Goal: Book appointment/travel/reservation

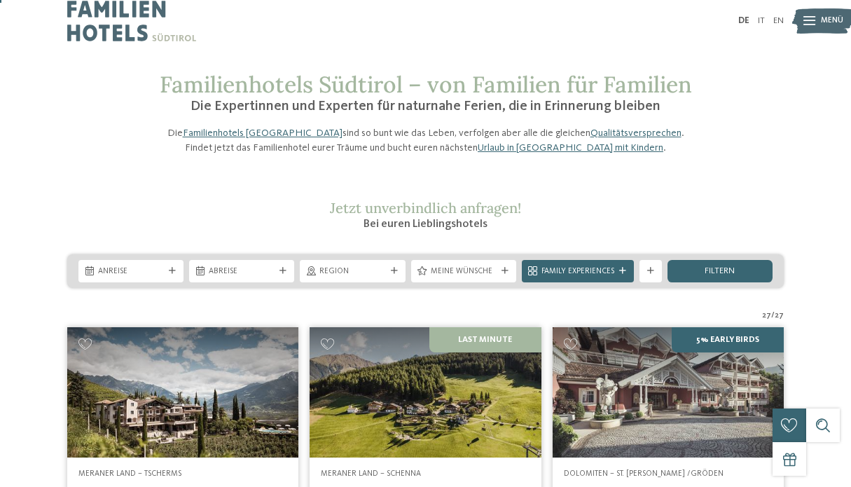
scroll to position [6, 0]
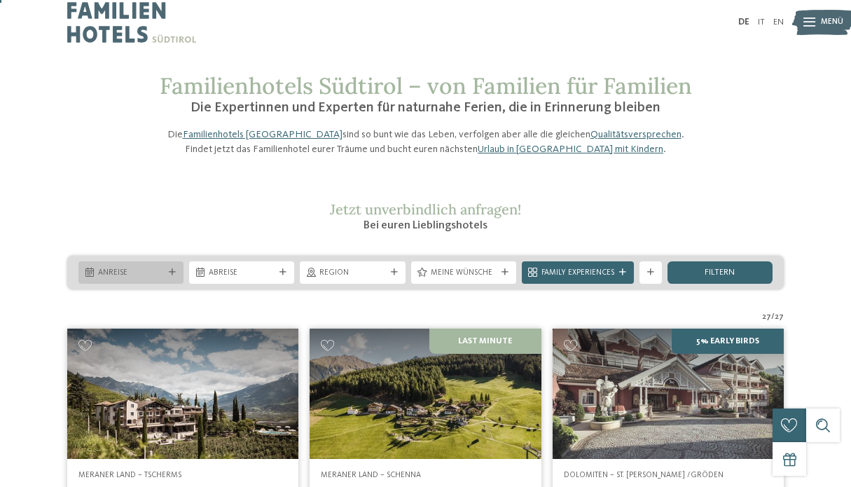
click at [151, 279] on span "Anreise" at bounding box center [131, 273] width 66 height 11
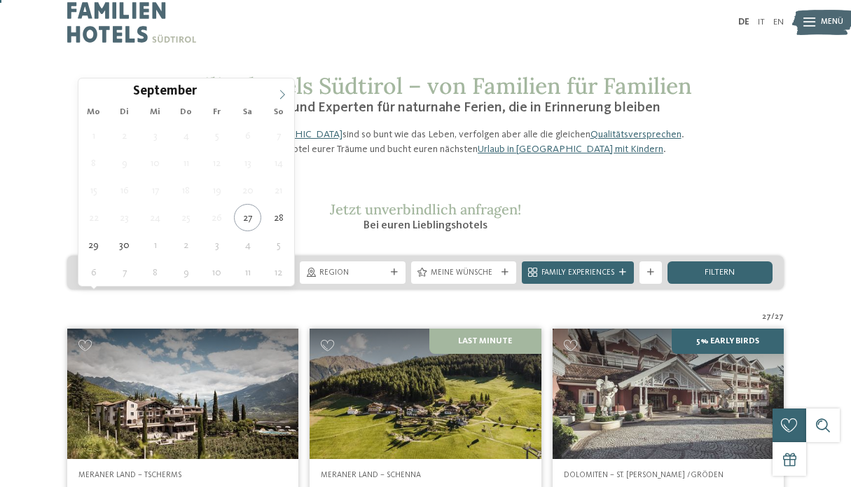
click at [282, 97] on icon at bounding box center [283, 95] width 10 height 10
type input "****"
click at [282, 97] on icon at bounding box center [283, 95] width 10 height 10
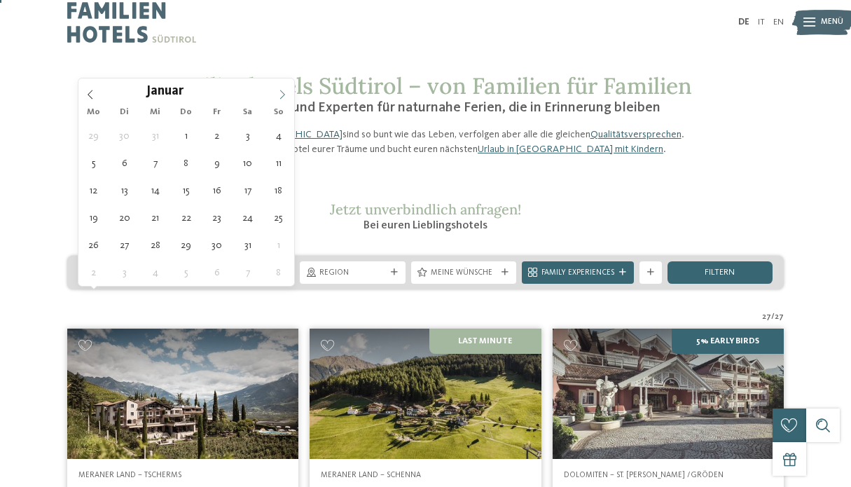
click at [282, 97] on icon at bounding box center [283, 95] width 10 height 10
type div "14.02.2026"
type input "****"
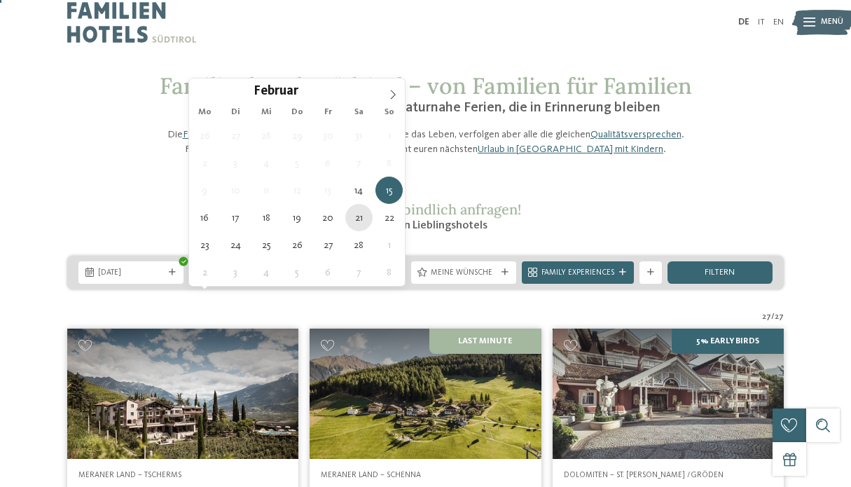
type div "21.02.2026"
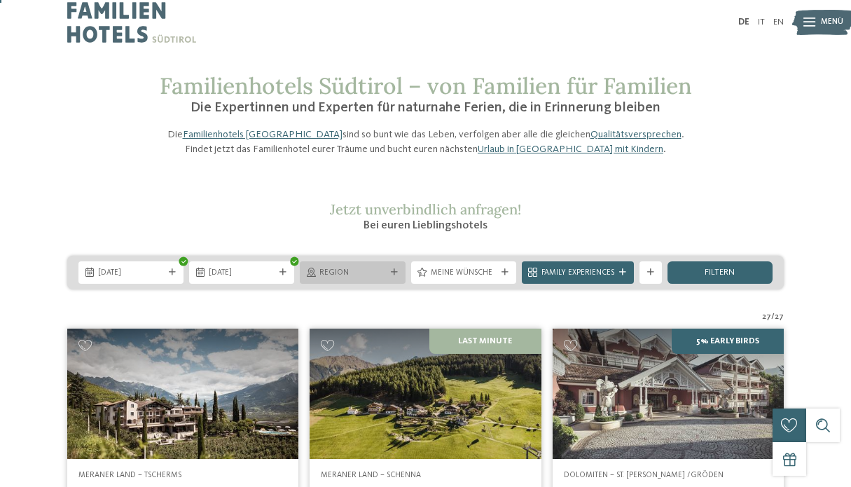
click at [364, 279] on span "Region" at bounding box center [353, 273] width 66 height 11
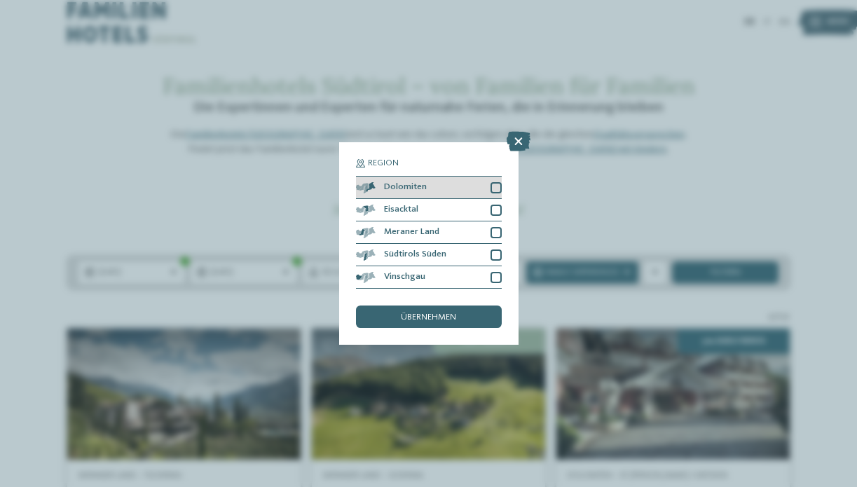
click at [390, 183] on span "Dolomiten" at bounding box center [405, 187] width 43 height 9
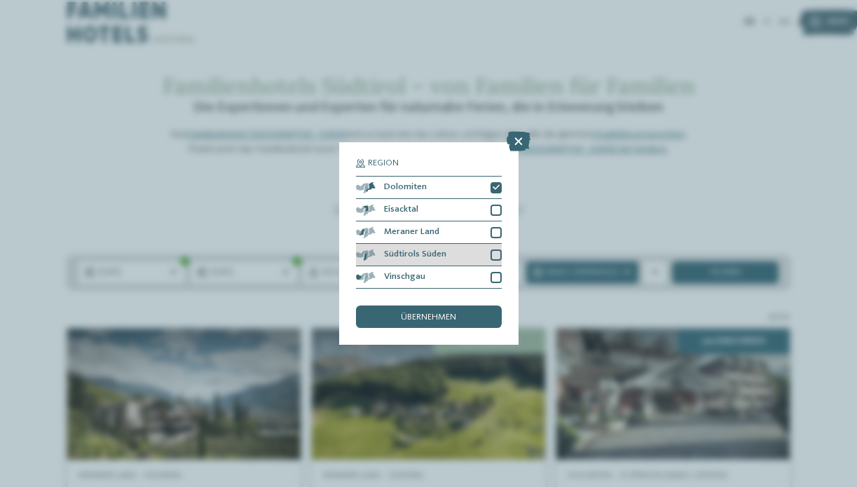
click at [495, 249] on div at bounding box center [496, 254] width 11 height 11
click at [478, 306] on div "übernehmen" at bounding box center [429, 317] width 146 height 22
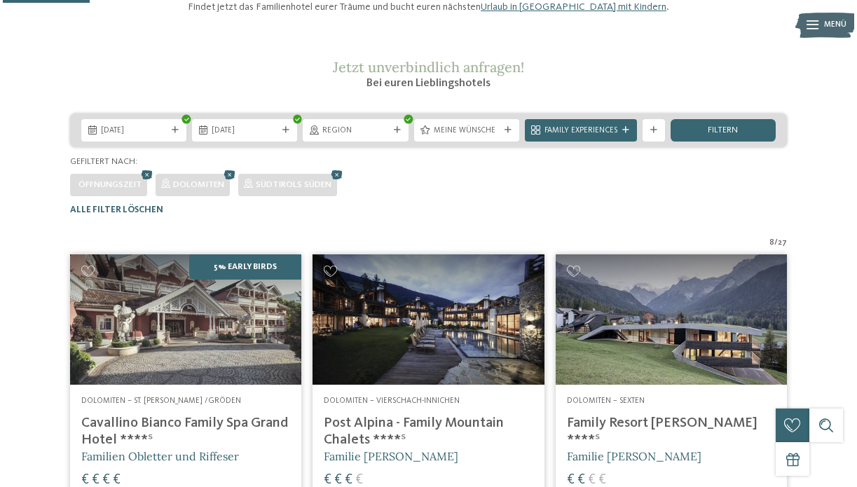
scroll to position [125, 0]
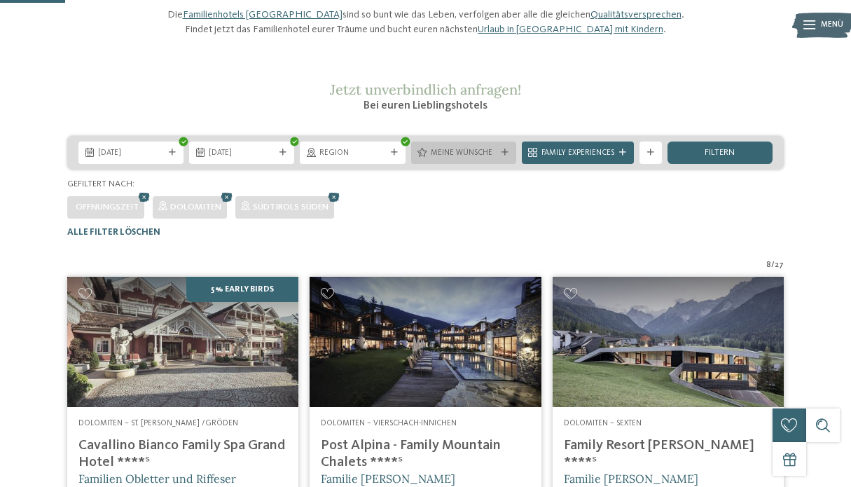
click at [461, 159] on span "Meine Wünsche" at bounding box center [464, 153] width 66 height 11
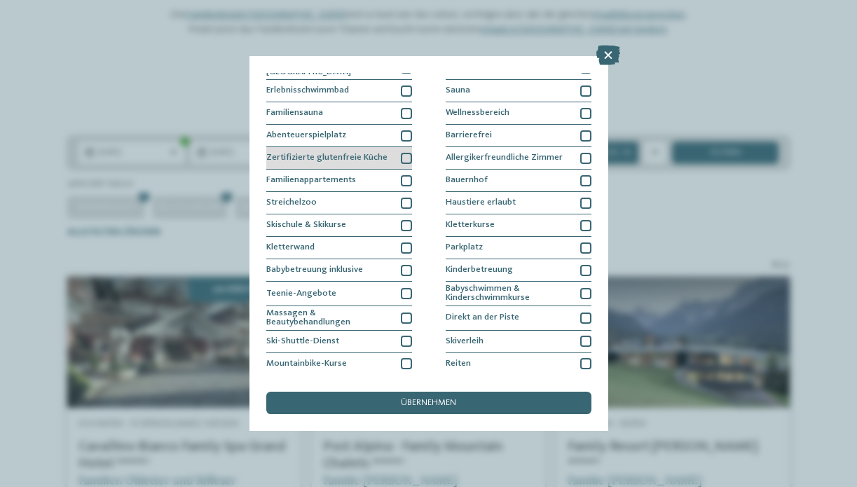
scroll to position [36, 0]
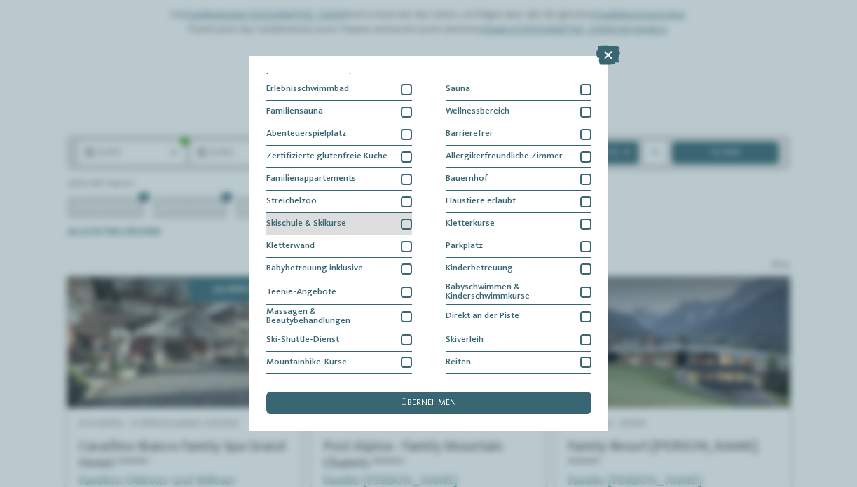
click at [402, 220] on div at bounding box center [406, 224] width 11 height 11
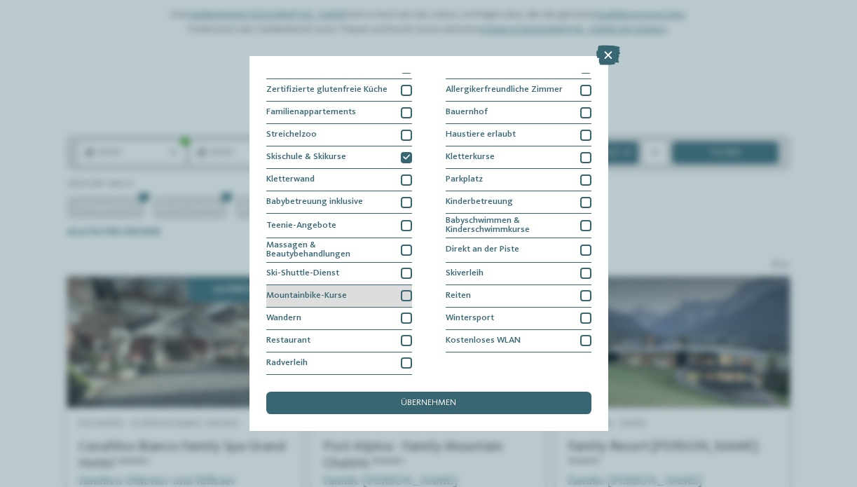
scroll to position [210, 0]
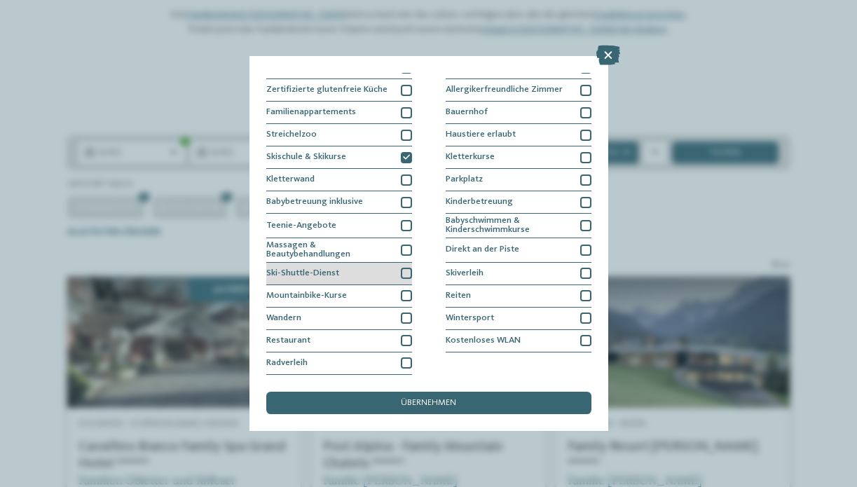
click at [409, 263] on div "Ski-Shuttle-Dienst" at bounding box center [339, 274] width 146 height 22
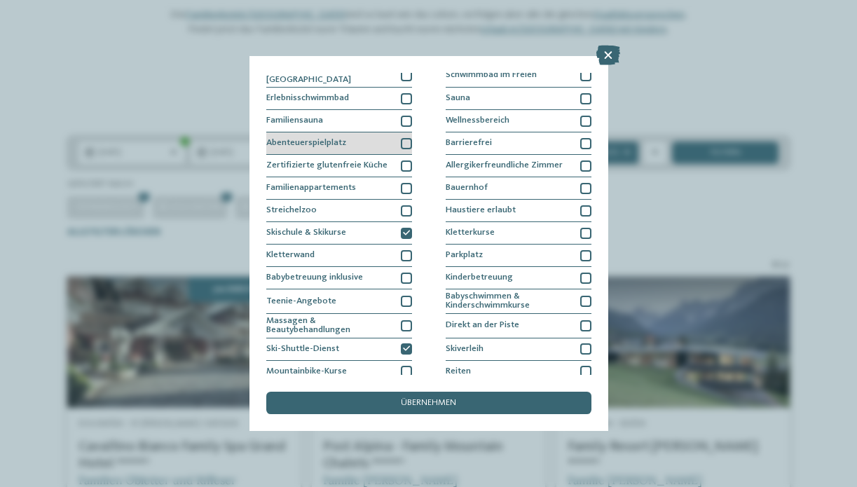
scroll to position [3, 0]
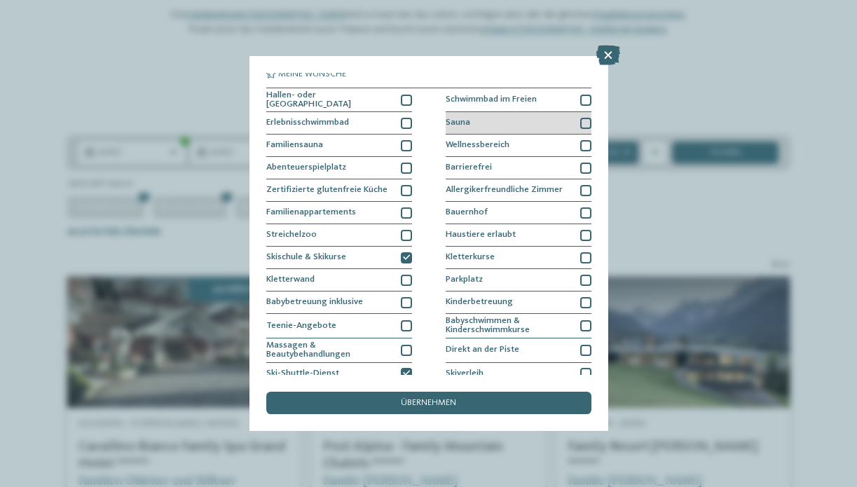
click at [583, 123] on div at bounding box center [585, 123] width 11 height 11
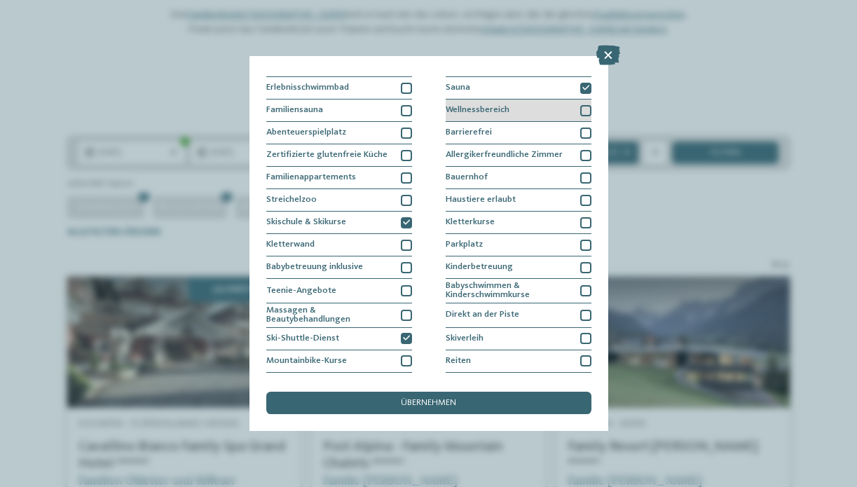
scroll to position [40, 0]
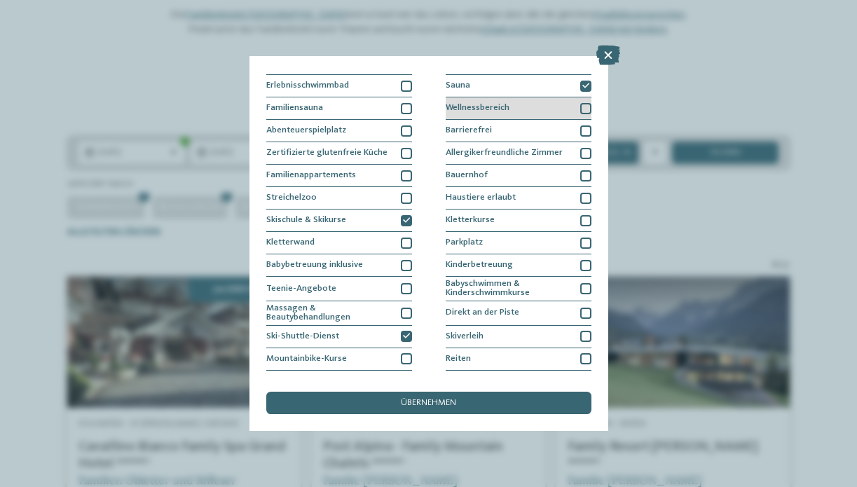
click at [584, 108] on div at bounding box center [585, 108] width 11 height 11
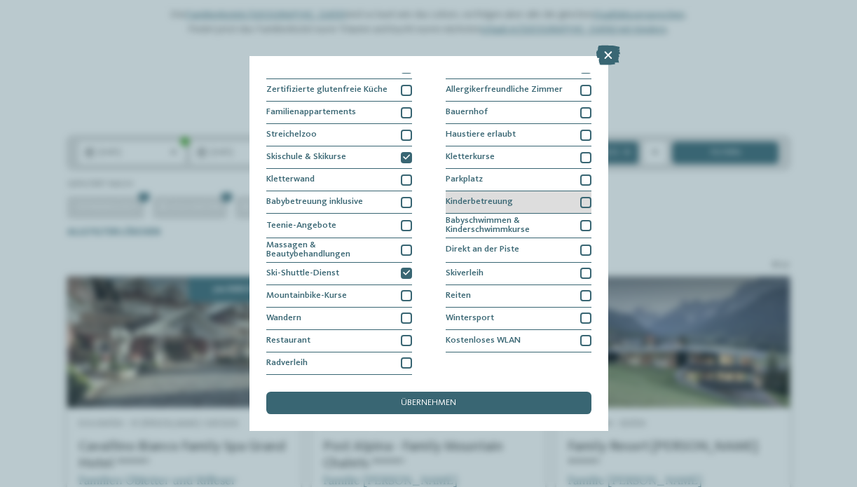
scroll to position [190, 0]
click at [590, 174] on div "Meine Wünsche Hallen- oder Schleusenbad Schwimmbad im Freien Erlebnisschwimmbad" at bounding box center [428, 224] width 325 height 302
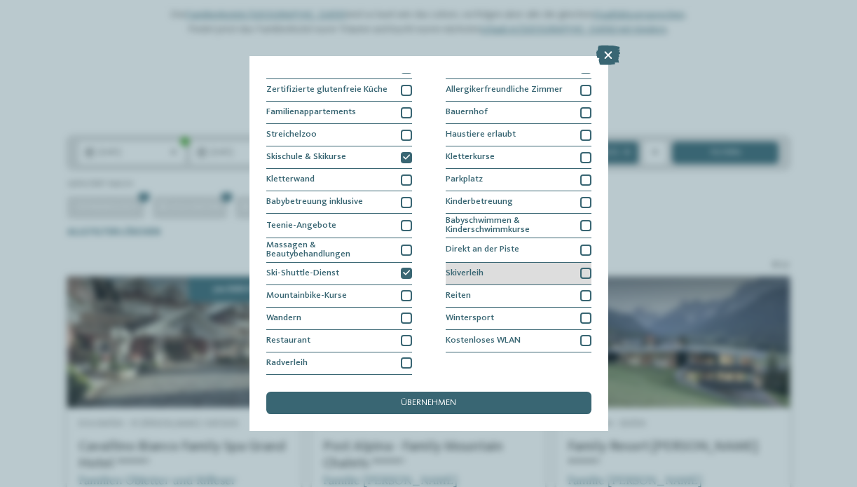
click at [582, 268] on div at bounding box center [585, 273] width 11 height 11
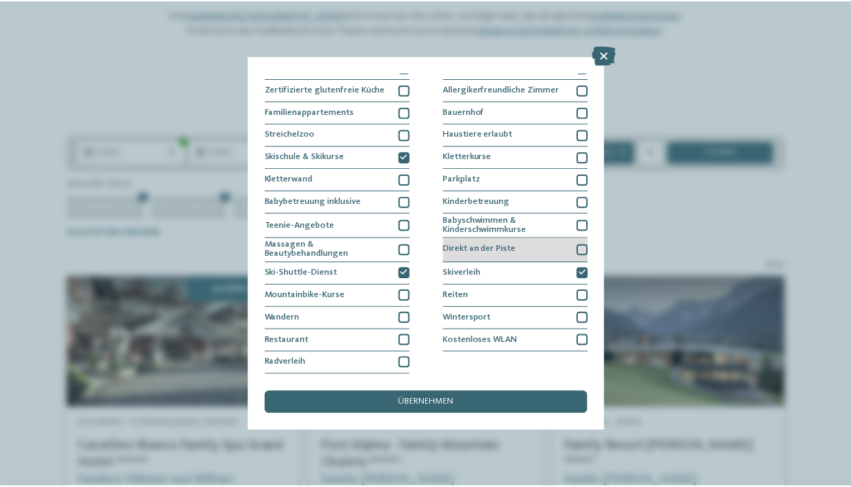
scroll to position [210, 0]
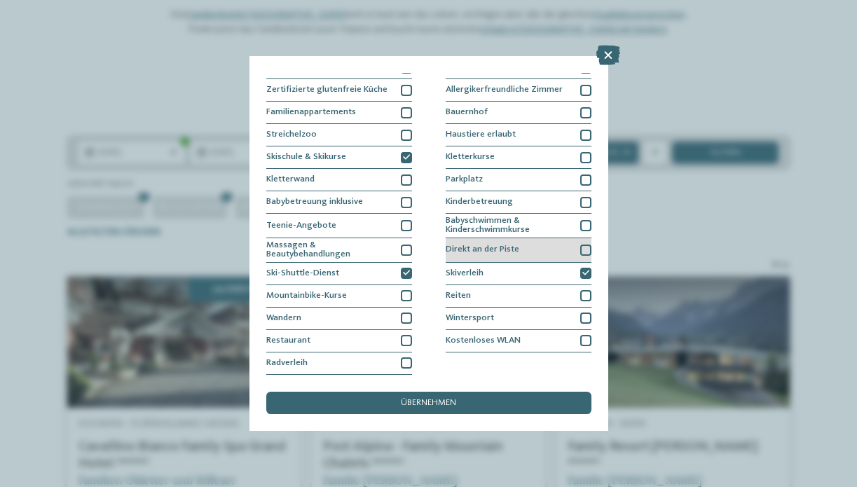
click at [582, 245] on div at bounding box center [585, 250] width 11 height 11
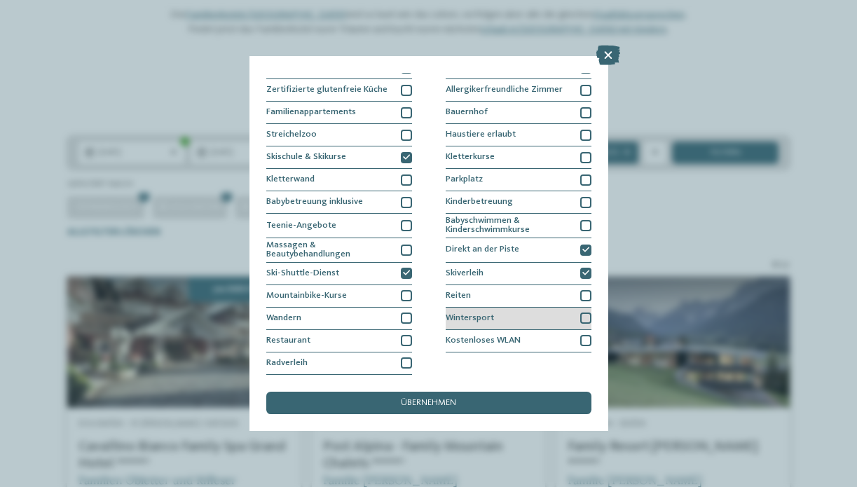
click at [582, 313] on div at bounding box center [585, 318] width 11 height 11
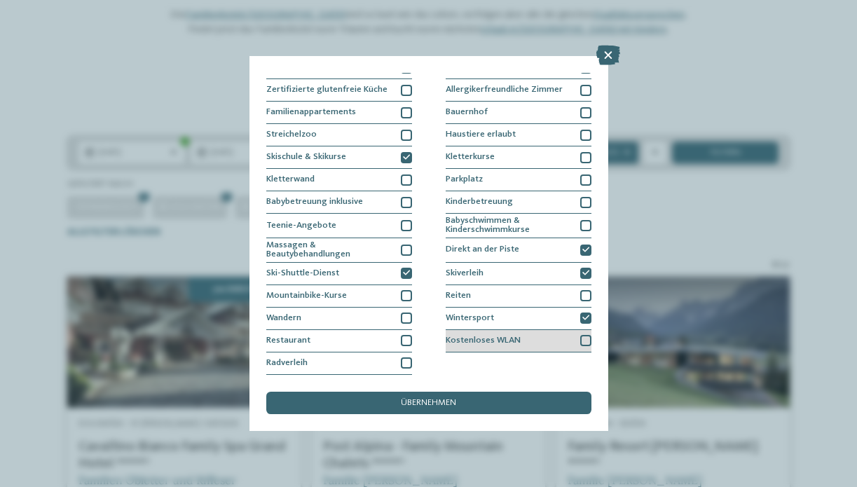
click at [584, 335] on div at bounding box center [585, 340] width 11 height 11
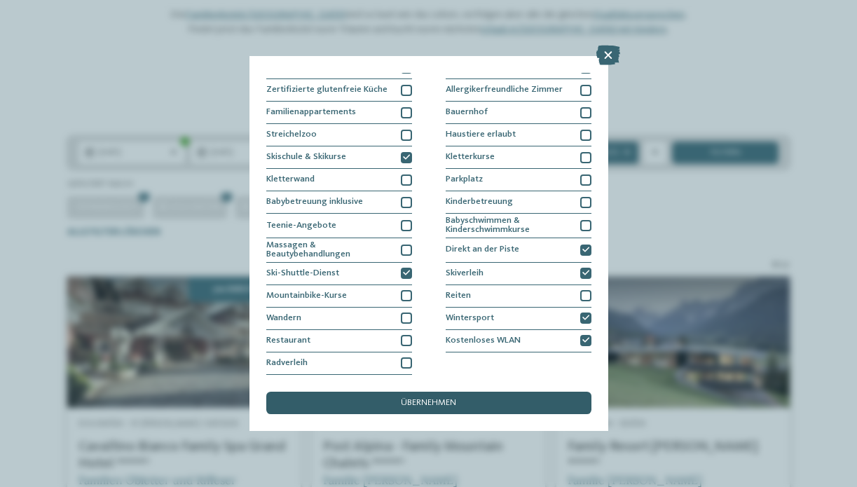
click at [537, 392] on div "übernehmen" at bounding box center [428, 403] width 325 height 22
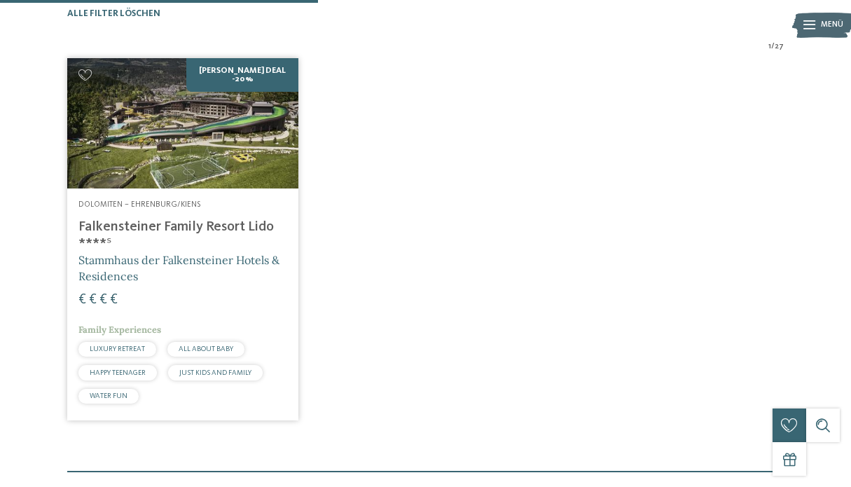
scroll to position [325, 0]
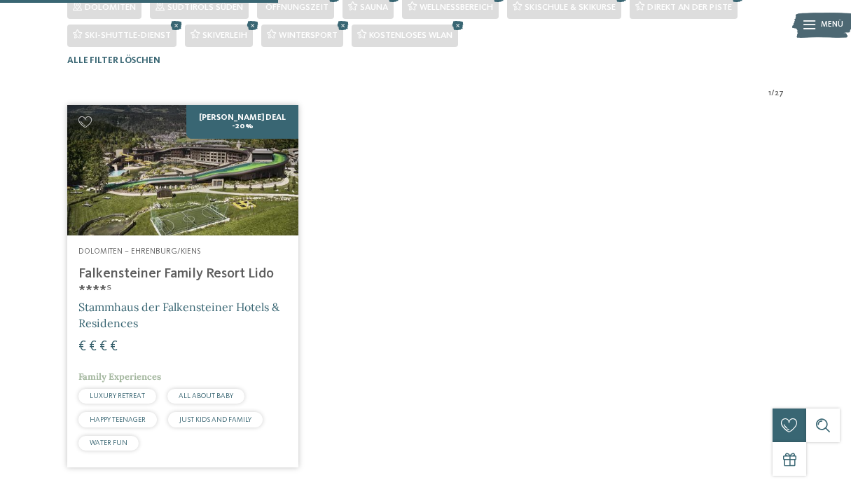
click at [203, 203] on img at bounding box center [182, 170] width 231 height 130
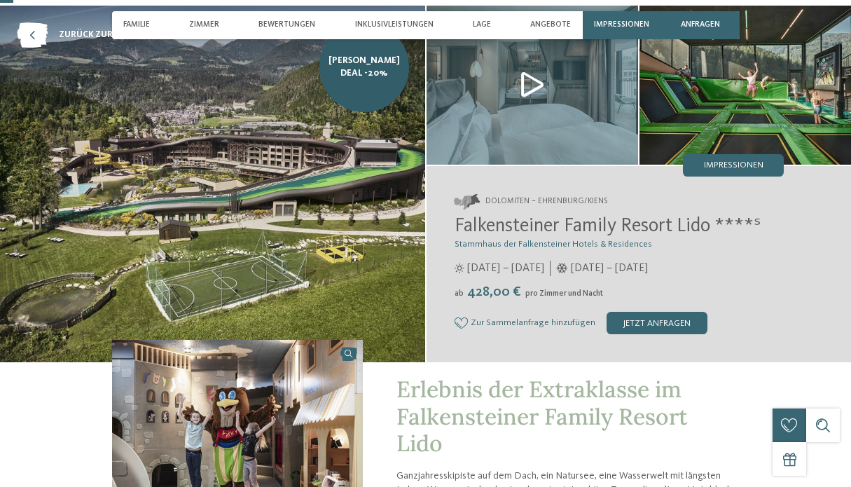
scroll to position [64, 0]
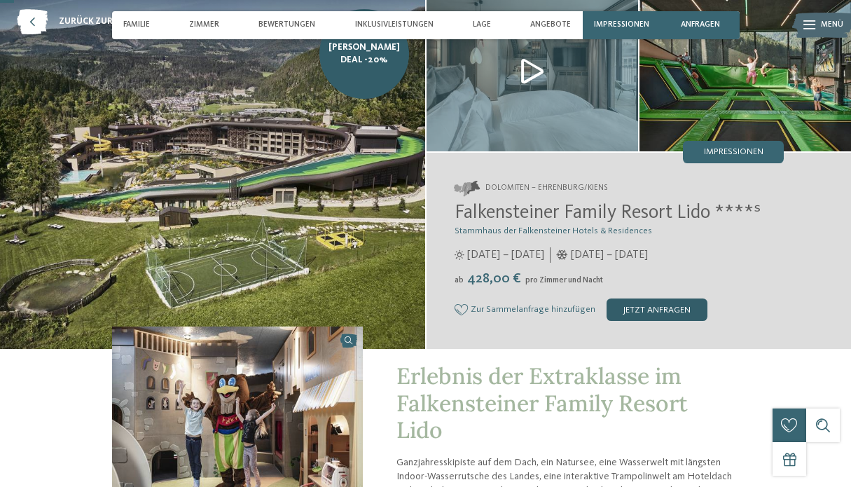
click at [624, 309] on div "jetzt anfragen" at bounding box center [657, 310] width 101 height 22
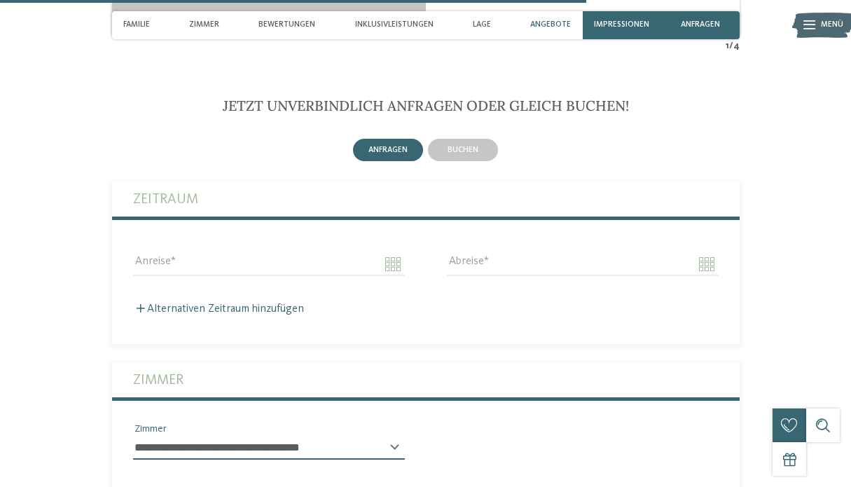
scroll to position [2715, 0]
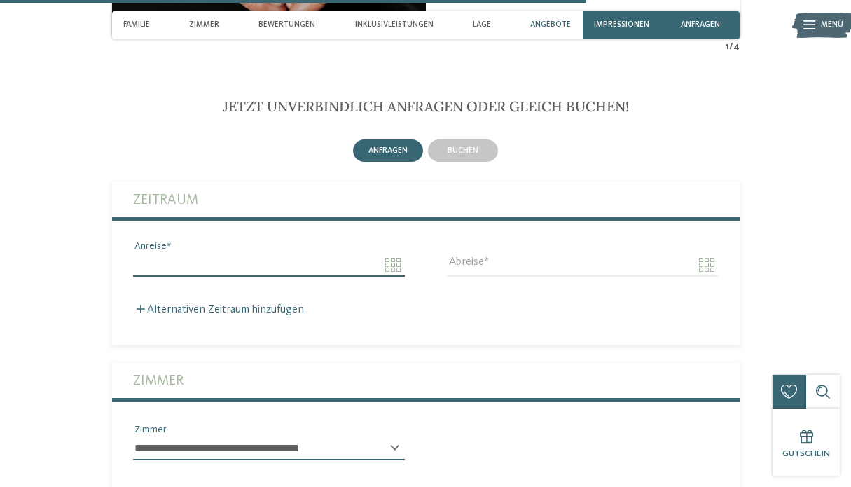
click at [182, 253] on input "Anreise" at bounding box center [269, 265] width 272 height 24
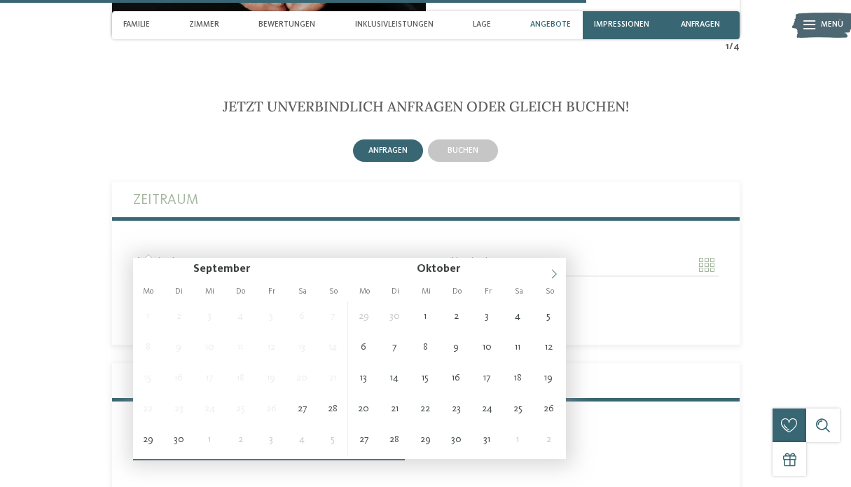
click at [558, 274] on icon at bounding box center [554, 274] width 10 height 10
type input "****"
click at [558, 274] on icon at bounding box center [554, 274] width 10 height 10
type input "****"
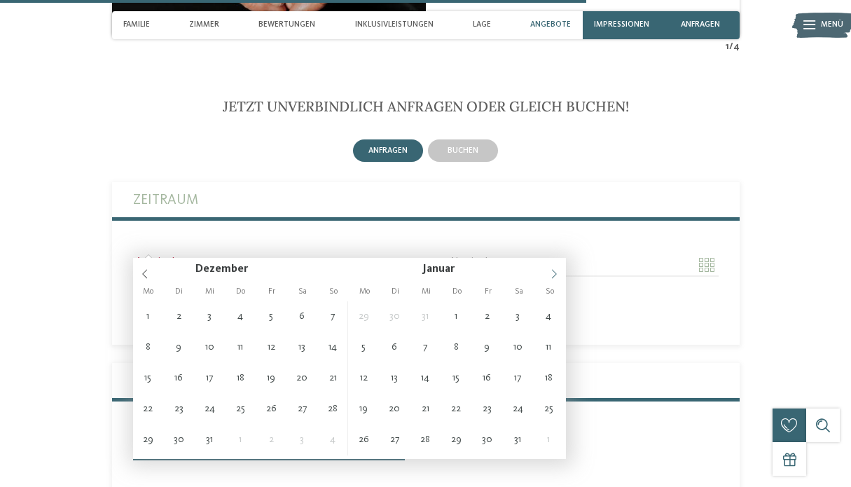
click at [558, 274] on icon at bounding box center [554, 274] width 10 height 10
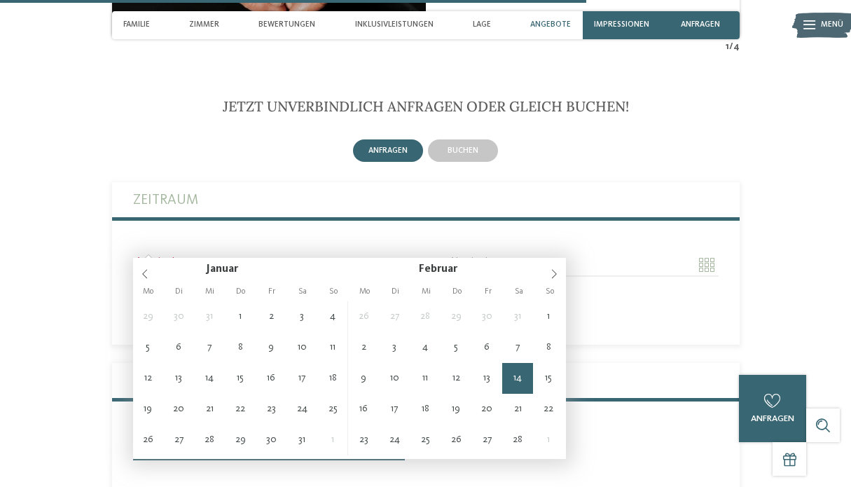
type input "**********"
type input "****"
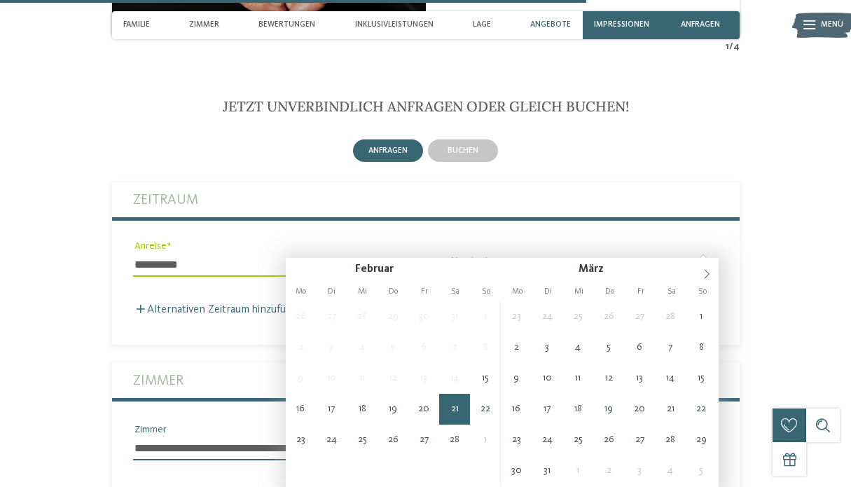
type input "**********"
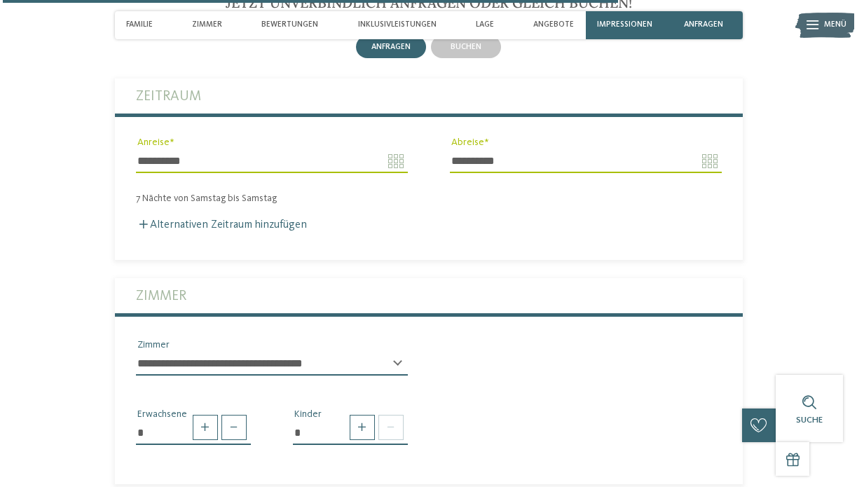
scroll to position [2871, 0]
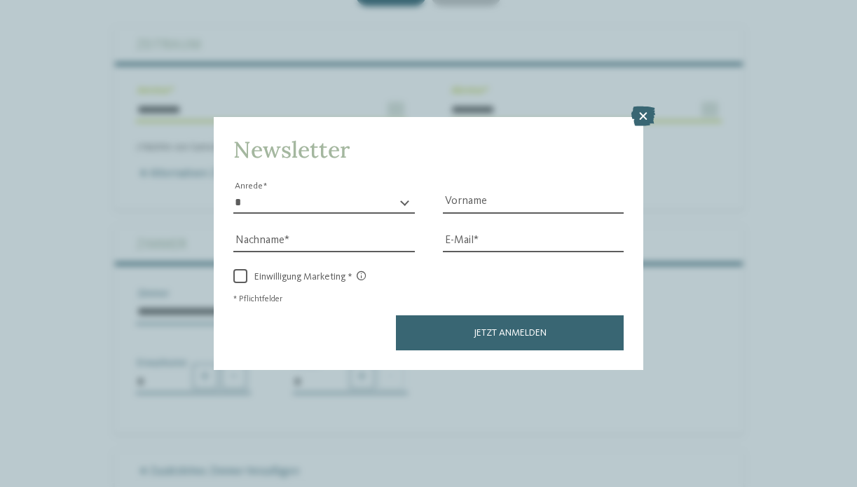
select select "*"
click at [621, 192] on input "Vorname" at bounding box center [534, 202] width 182 height 21
type input "*****"
type input "******"
type input "**********"
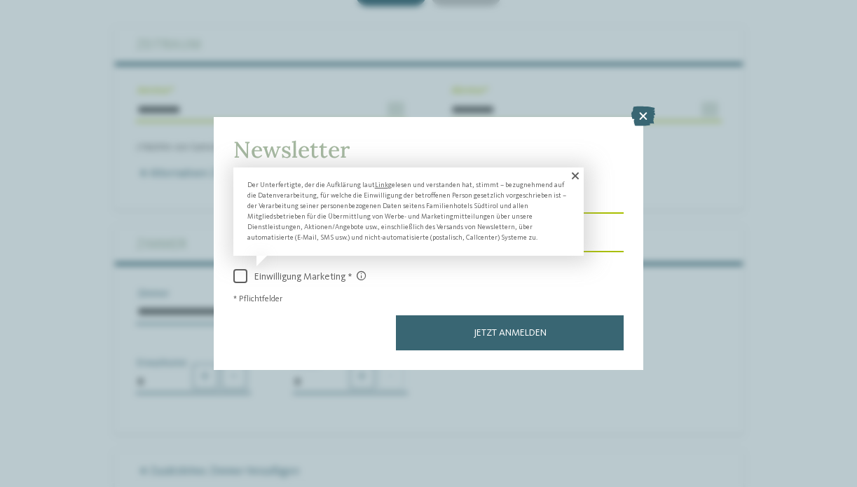
click at [240, 269] on span at bounding box center [240, 276] width 14 height 14
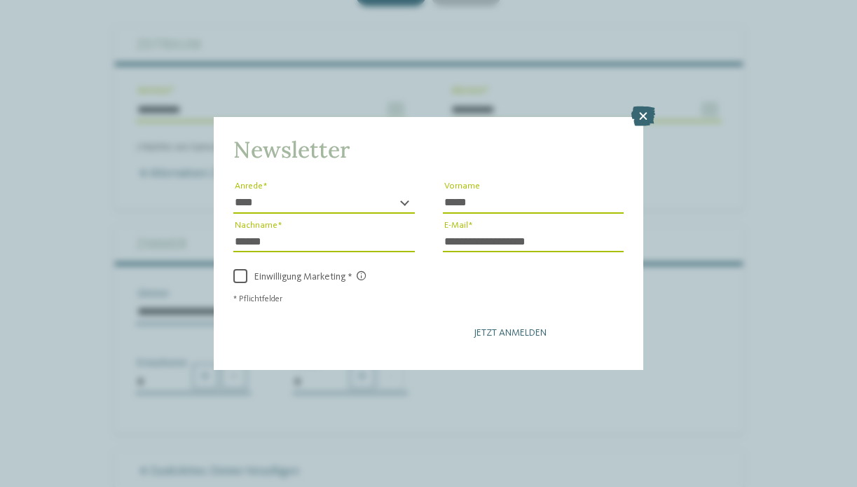
click at [407, 315] on button "Jetzt anmelden" at bounding box center [510, 332] width 228 height 35
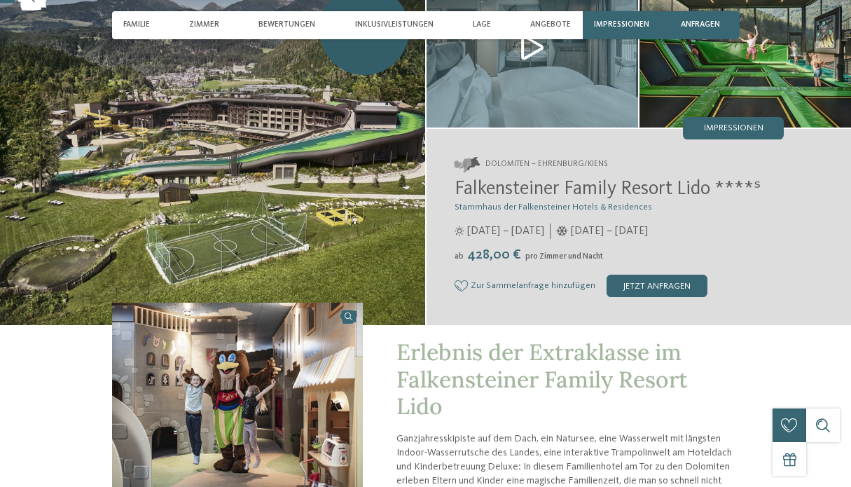
scroll to position [99, 0]
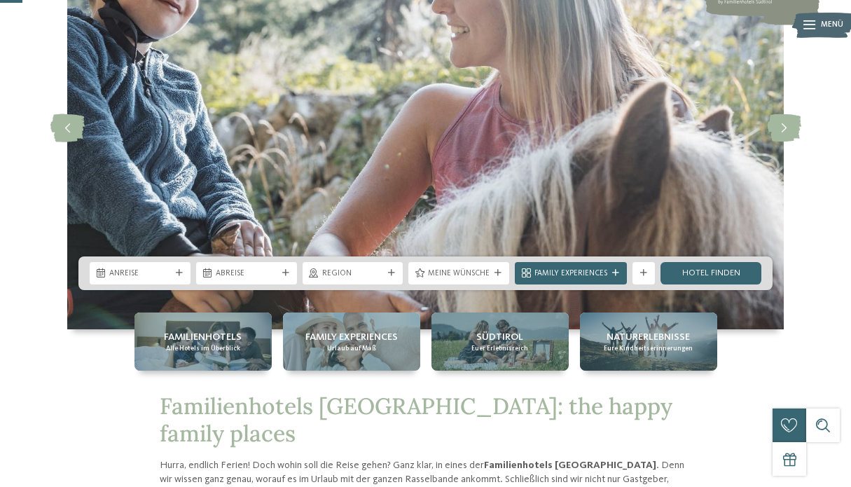
scroll to position [107, 0]
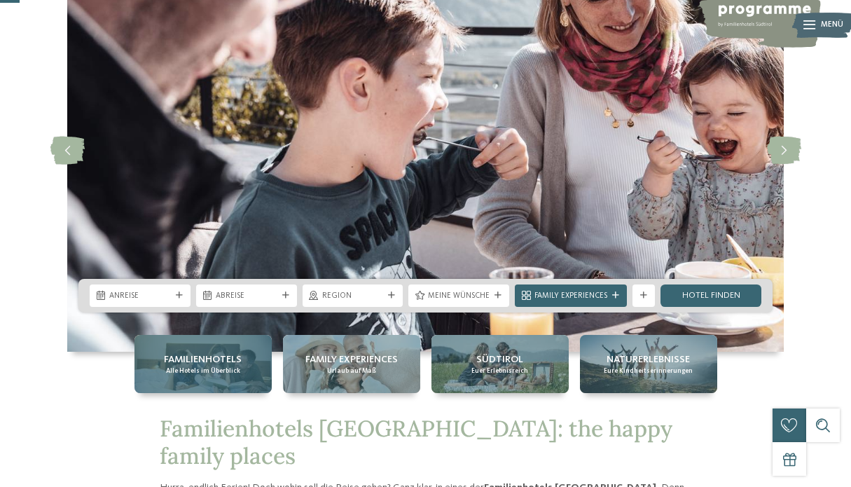
click at [233, 376] on div "Familienhotels Alle Hotels im Überblick" at bounding box center [203, 364] width 137 height 58
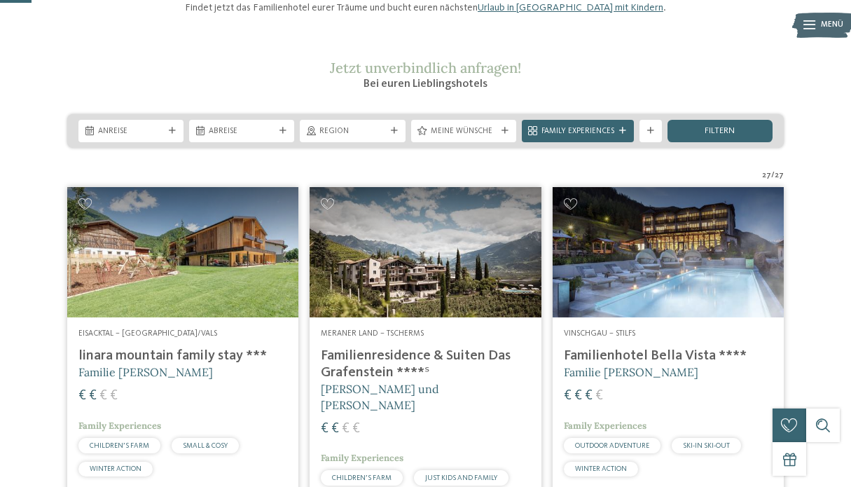
scroll to position [154, 0]
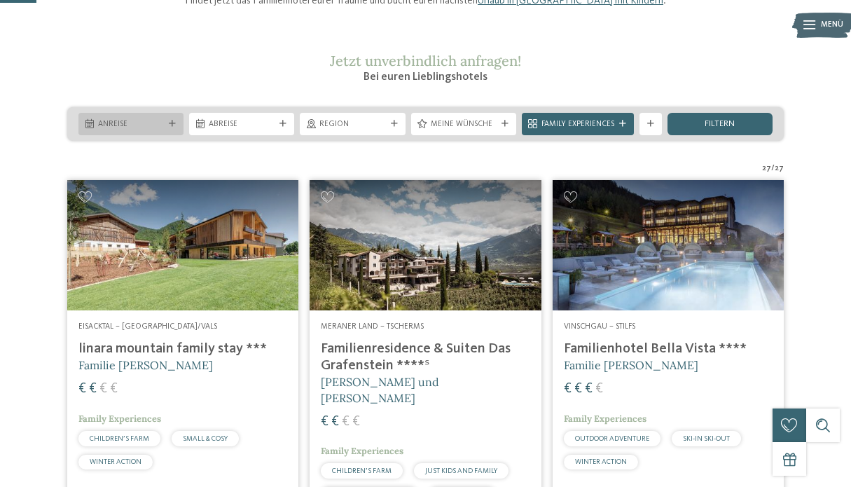
click at [158, 130] on span "Anreise" at bounding box center [131, 124] width 66 height 11
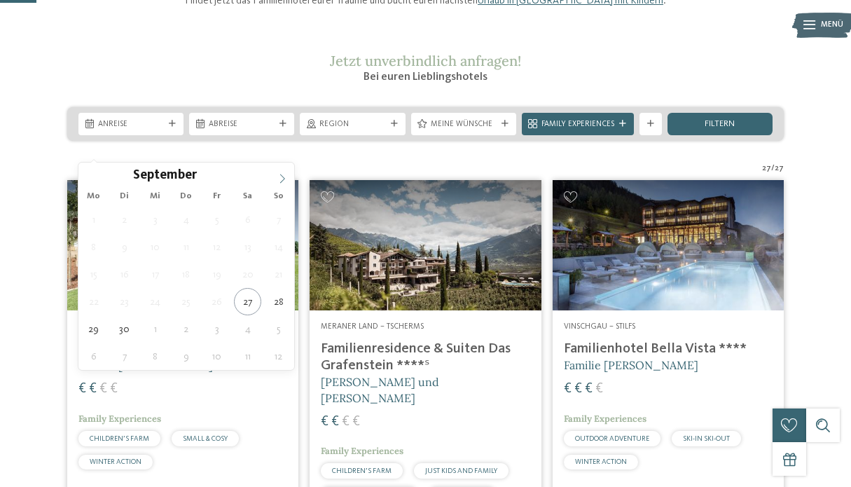
click at [287, 180] on icon at bounding box center [283, 179] width 10 height 10
type input "****"
click at [287, 180] on icon at bounding box center [283, 179] width 10 height 10
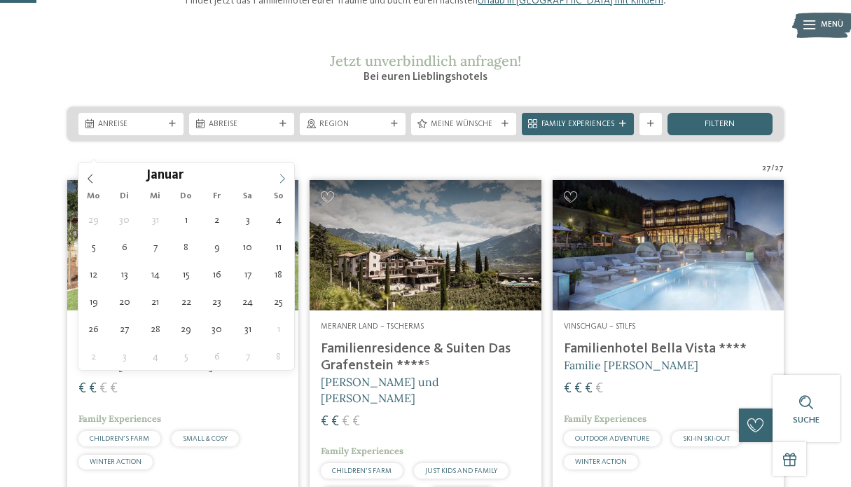
click at [287, 180] on icon at bounding box center [283, 179] width 10 height 10
type div "[DATE]"
type input "****"
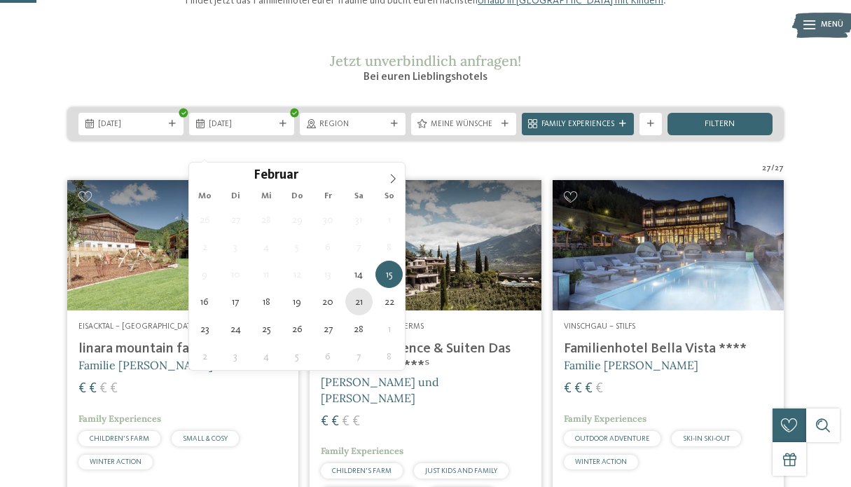
type div "[DATE]"
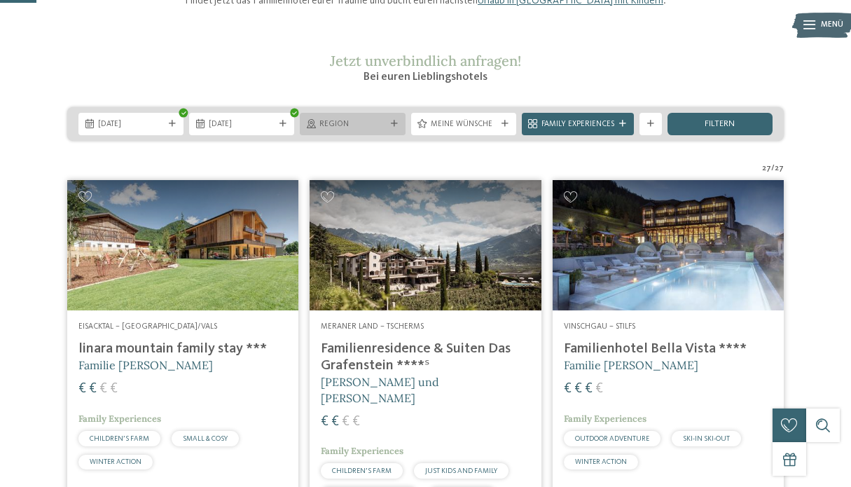
click at [353, 130] on span "Region" at bounding box center [353, 124] width 66 height 11
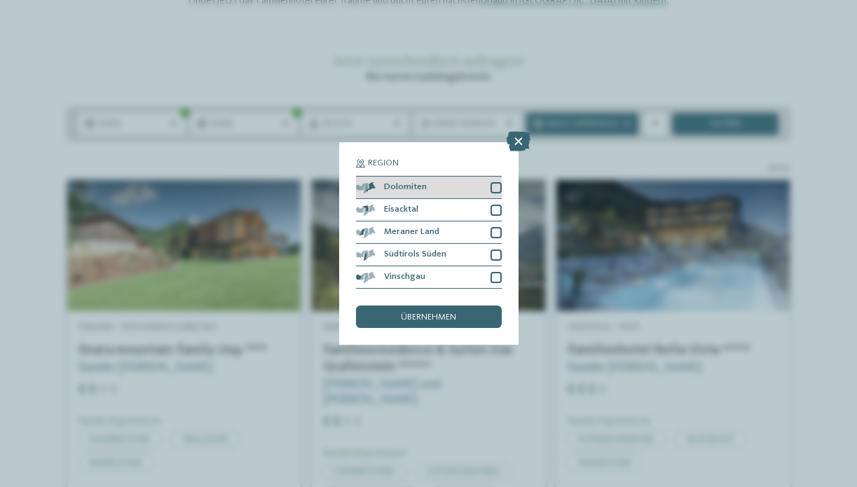
click at [394, 183] on span "Dolomiten" at bounding box center [405, 187] width 43 height 9
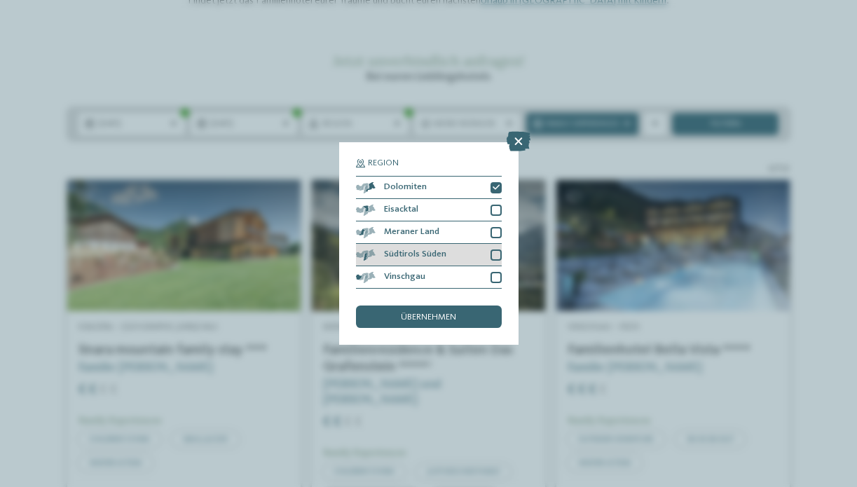
click at [495, 249] on div at bounding box center [496, 254] width 11 height 11
click at [477, 306] on div "übernehmen" at bounding box center [429, 317] width 146 height 22
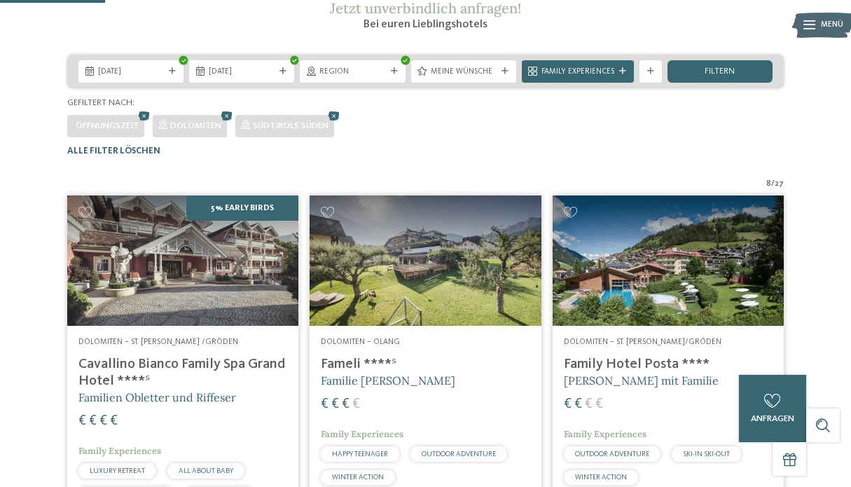
scroll to position [205, 0]
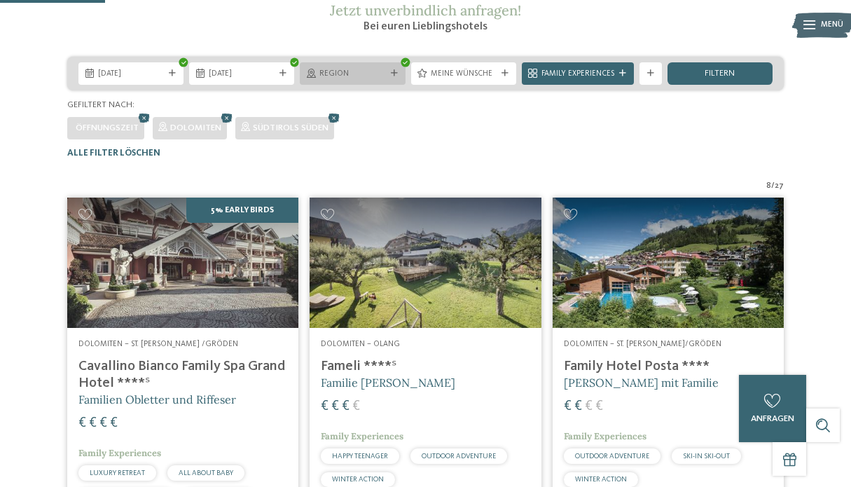
click at [392, 77] on icon at bounding box center [394, 73] width 7 height 7
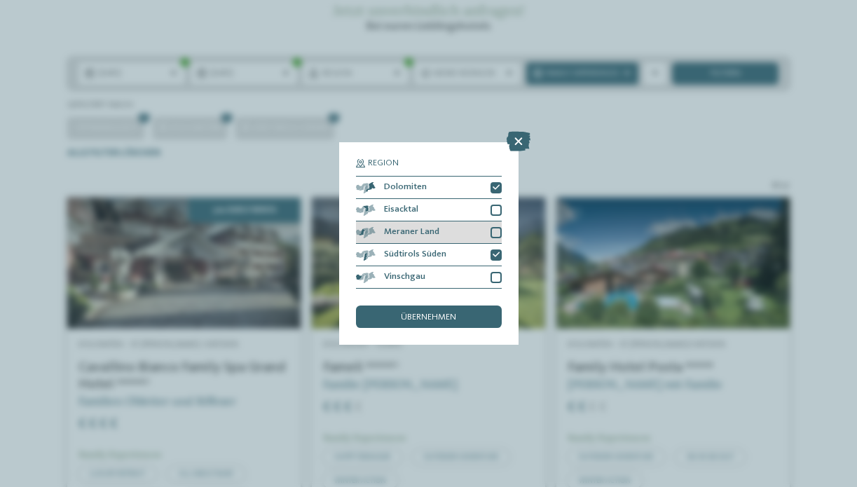
click at [493, 227] on div at bounding box center [496, 232] width 11 height 11
click at [463, 306] on div "übernehmen" at bounding box center [429, 317] width 146 height 22
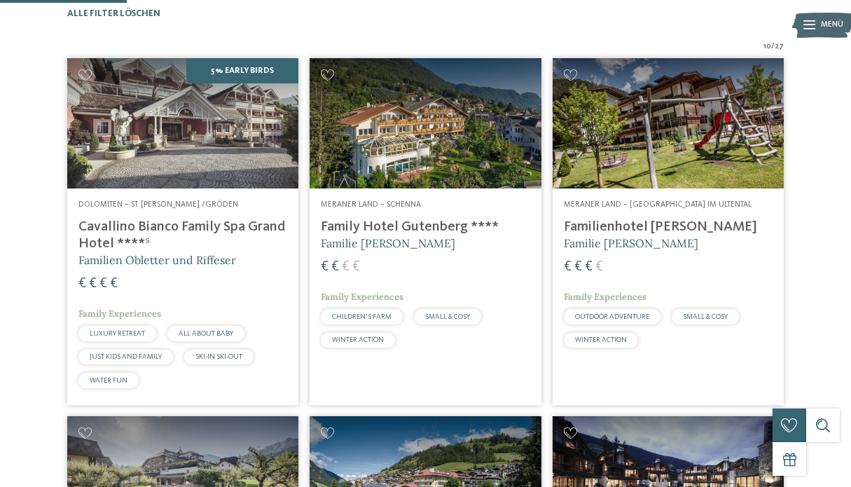
scroll to position [193, 0]
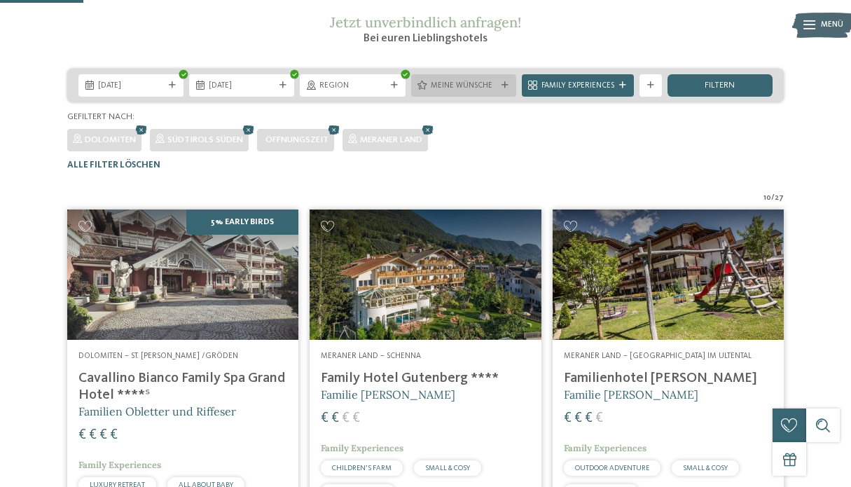
click at [479, 92] on span "Meine Wünsche" at bounding box center [464, 86] width 66 height 11
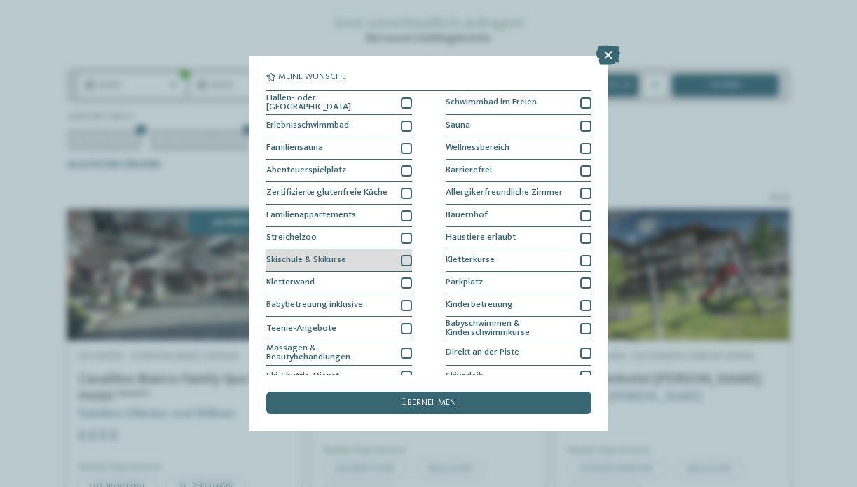
click at [405, 255] on div at bounding box center [406, 260] width 11 height 11
click at [613, 51] on icon at bounding box center [608, 56] width 24 height 20
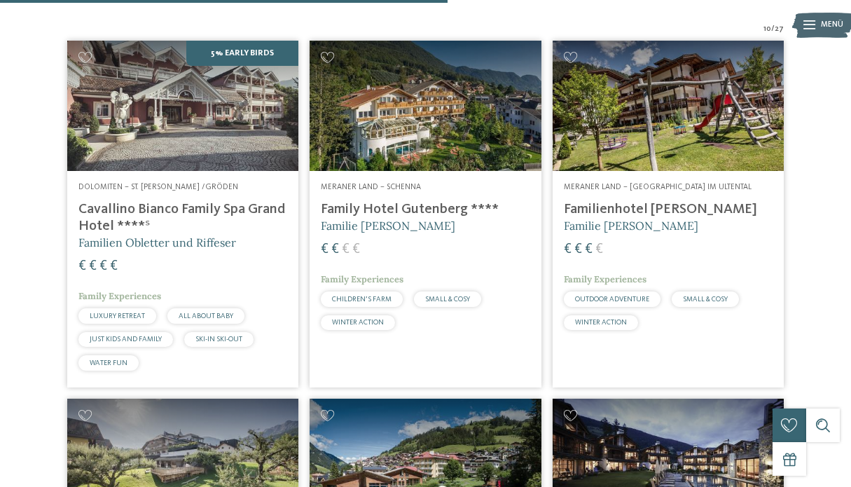
scroll to position [1076, 0]
